Goal: Find contact information: Find contact information

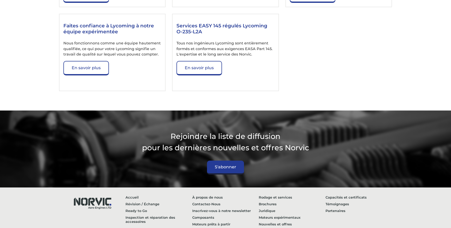
scroll to position [886, 0]
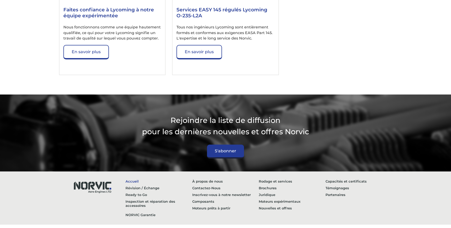
click at [130, 178] on link "Accueil" at bounding box center [158, 181] width 67 height 7
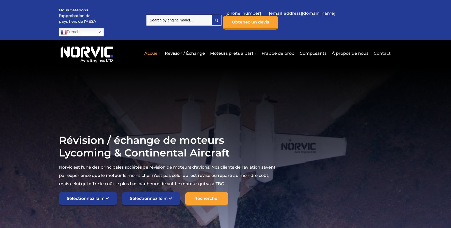
click at [386, 47] on link "Contact" at bounding box center [381, 53] width 18 height 13
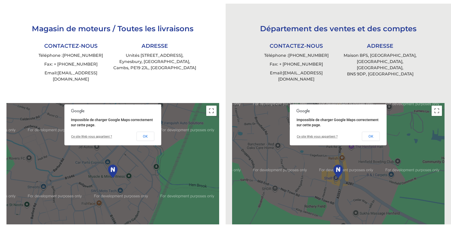
scroll to position [158, 0]
